Goal: Navigation & Orientation: Find specific page/section

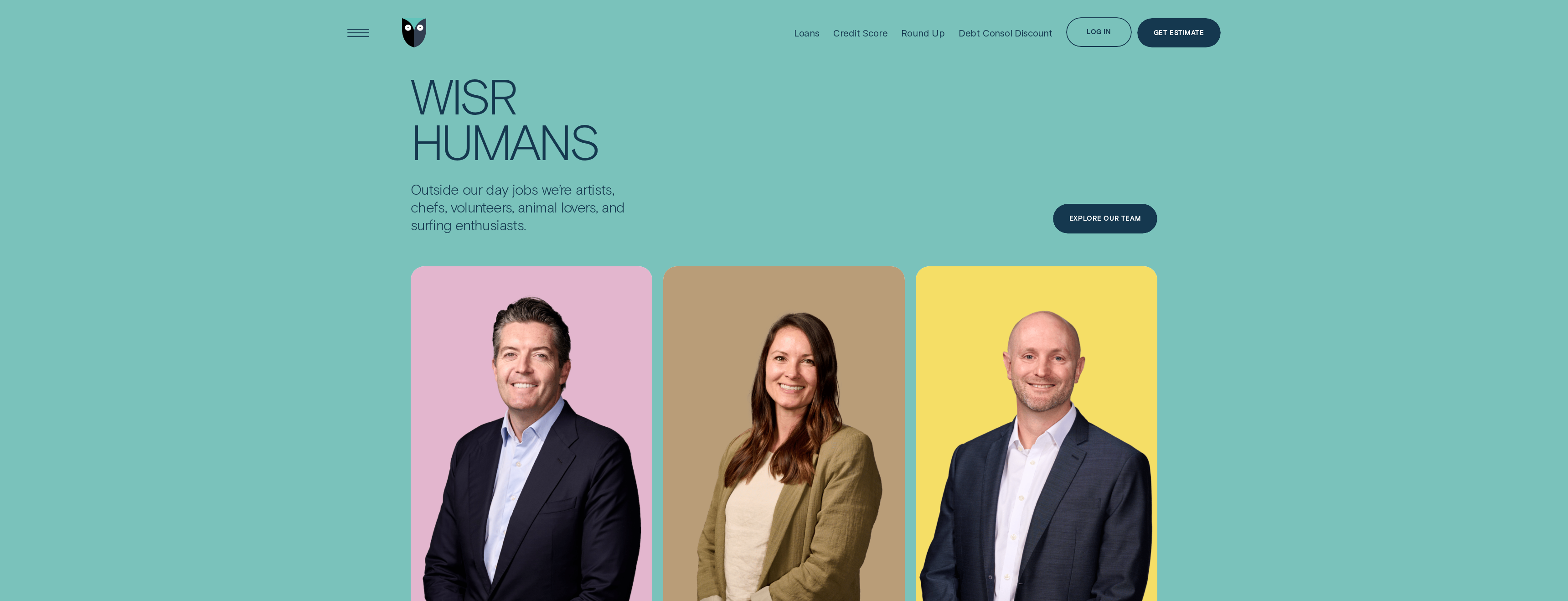
scroll to position [3715, 0]
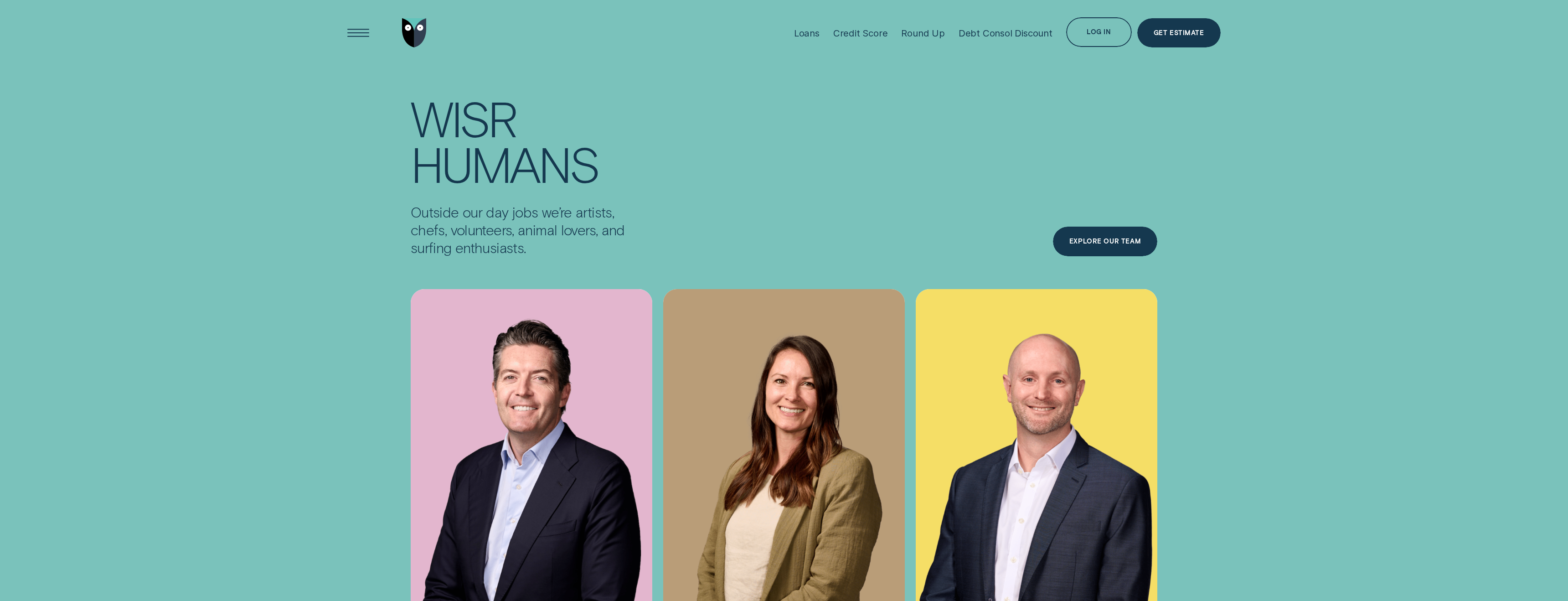
click at [1043, 220] on div "Outside our day jobs we’re artists, chefs, volunteers, animal lovers, and surfi…" at bounding box center [784, 229] width 884 height 53
click at [1079, 241] on div "Explore Our Team" at bounding box center [1105, 242] width 71 height 6
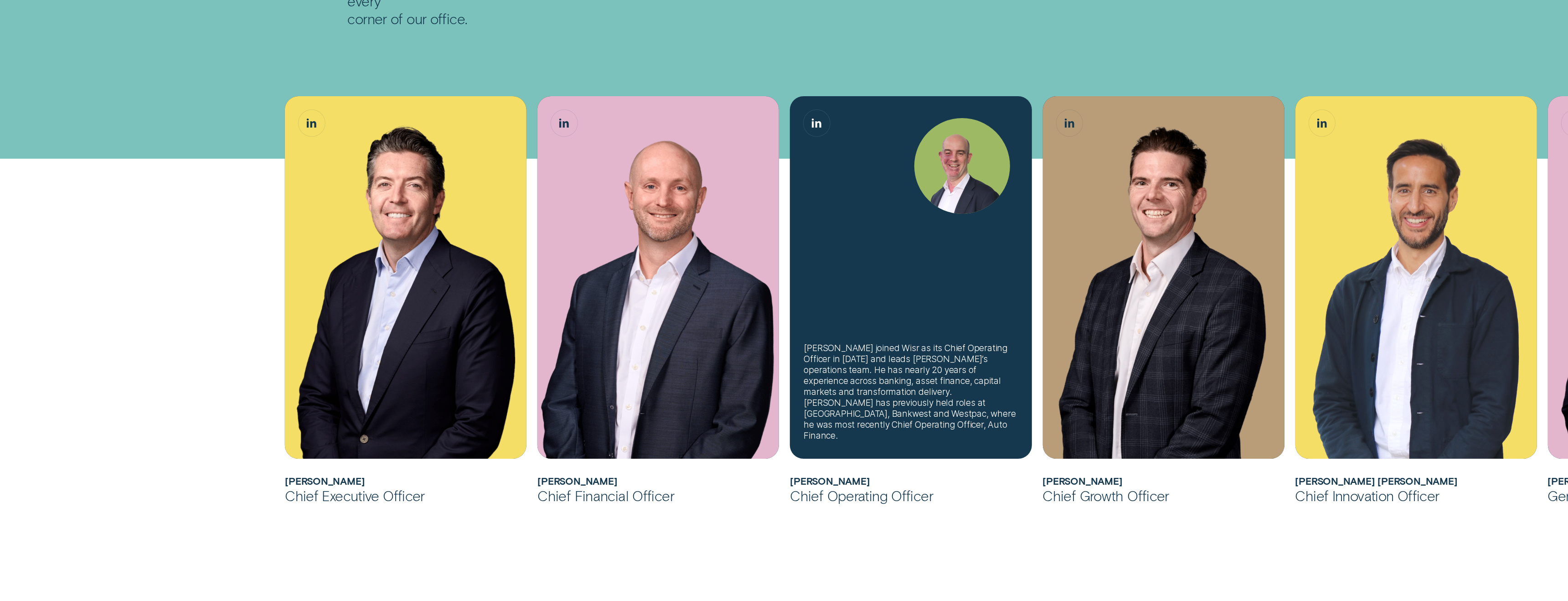
scroll to position [282, 0]
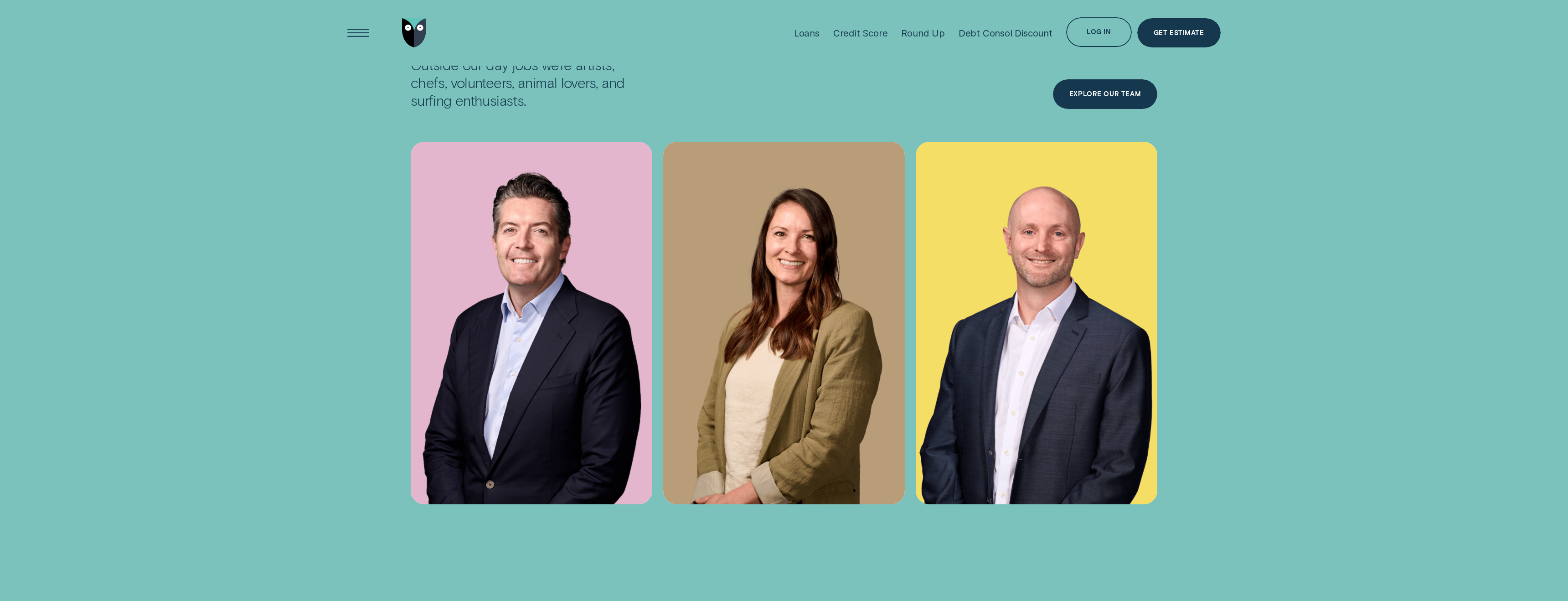
scroll to position [3842, 0]
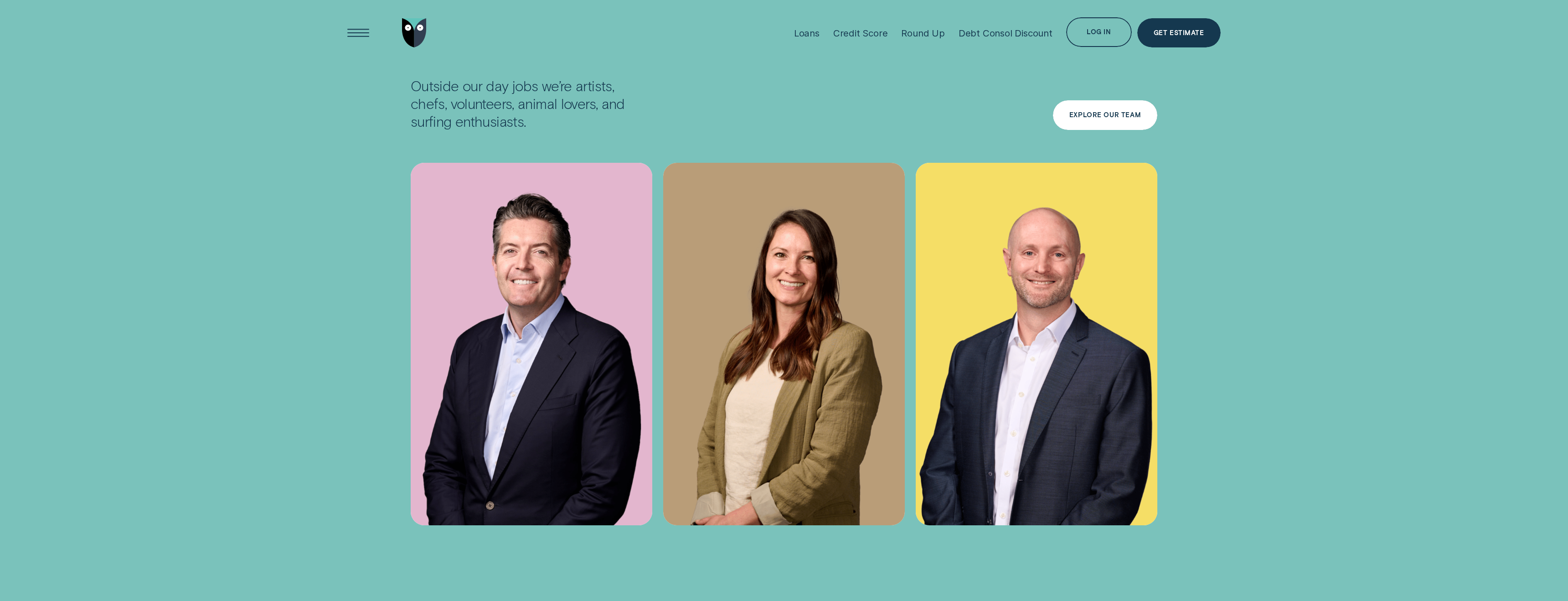
click at [1097, 110] on div "Explore Our Team" at bounding box center [1105, 115] width 105 height 30
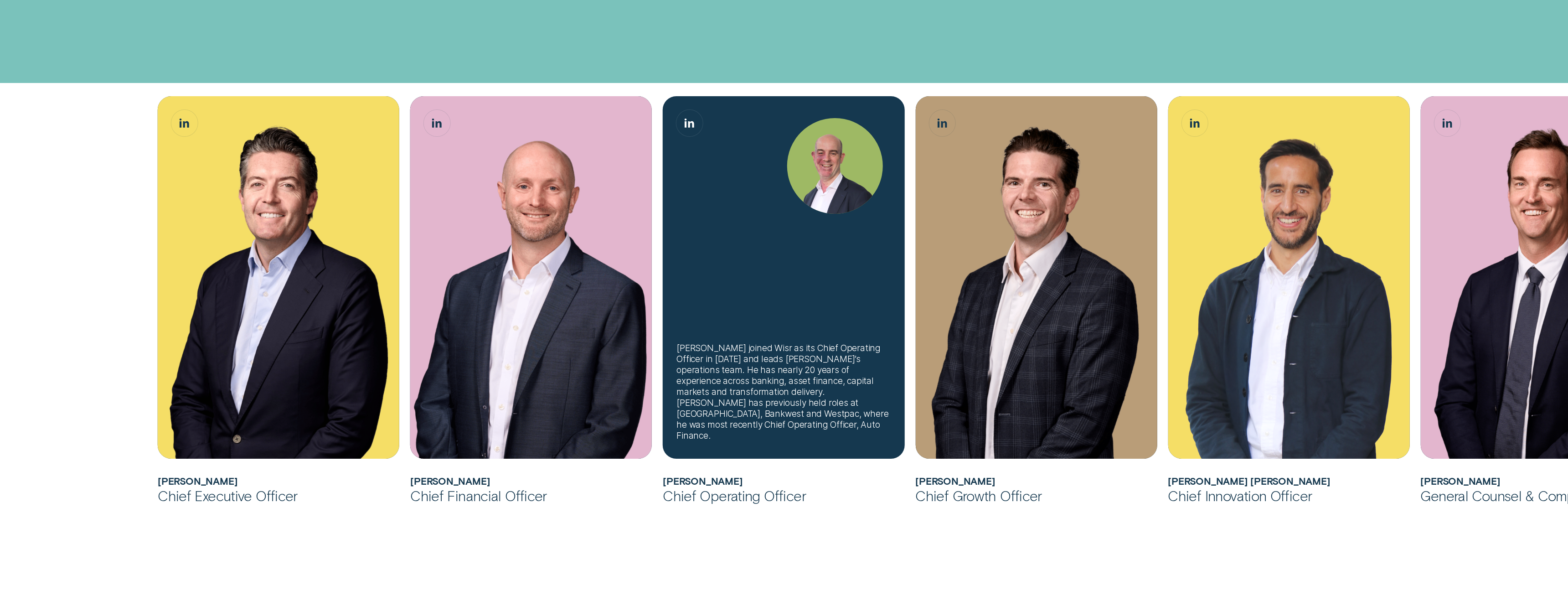
scroll to position [359, 0]
